Goal: Find specific page/section: Find specific page/section

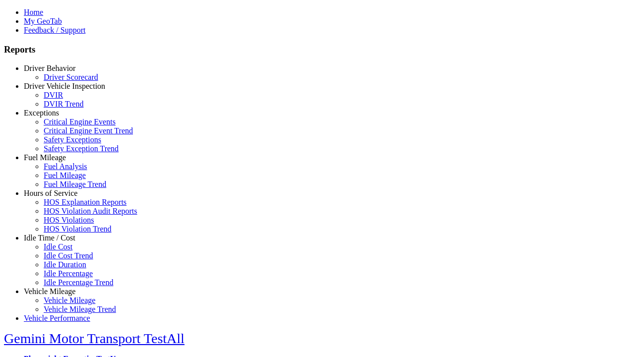
click at [57, 117] on link "Exceptions" at bounding box center [41, 113] width 35 height 8
click at [64, 153] on link "Safety Exception Trend" at bounding box center [81, 148] width 75 height 8
type input "*********"
